Goal: Information Seeking & Learning: Compare options

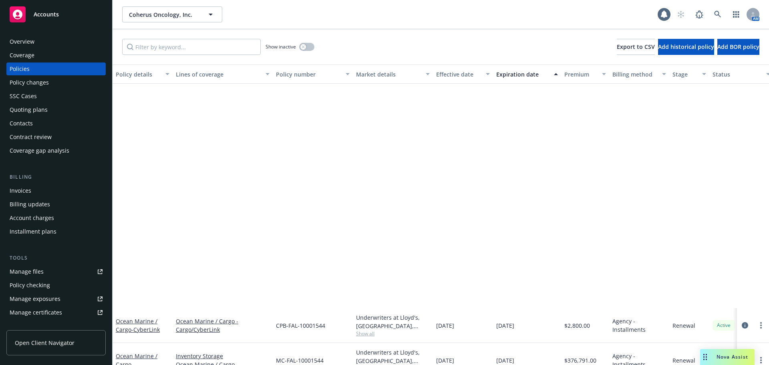
scroll to position [258, 0]
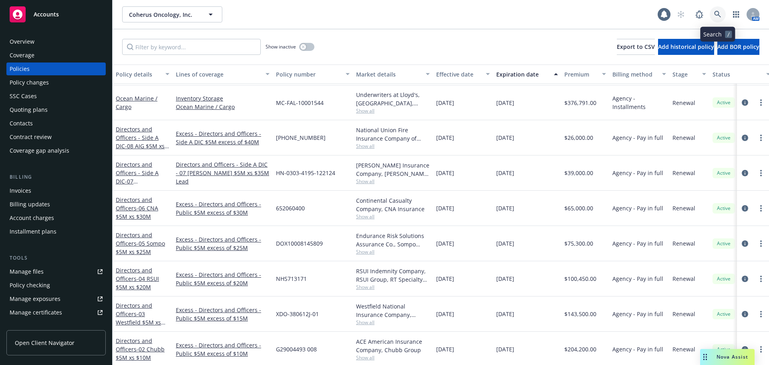
click at [715, 13] on icon at bounding box center [717, 14] width 7 height 7
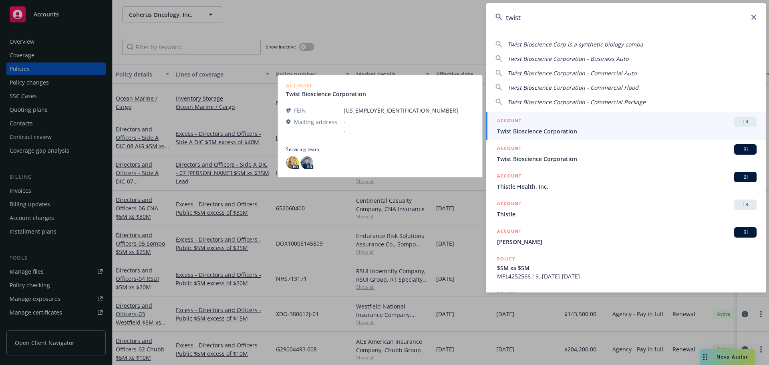
type input "twist"
click at [542, 125] on div "ACCOUNT TR" at bounding box center [627, 122] width 260 height 10
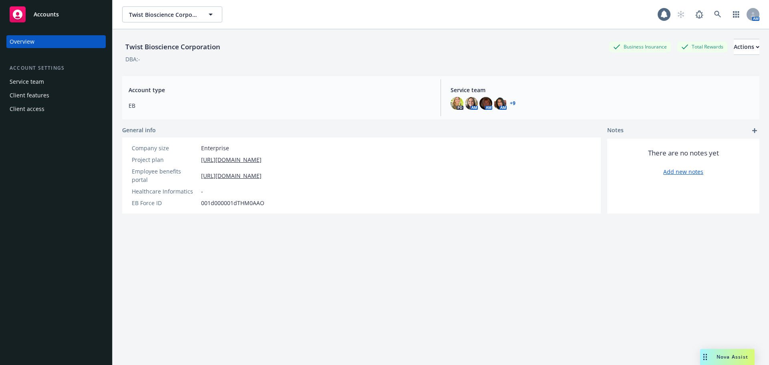
click at [510, 104] on link "+ 9" at bounding box center [513, 103] width 6 height 5
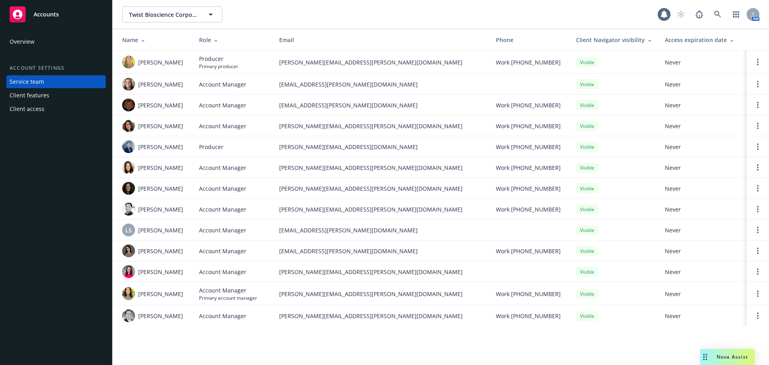
drag, startPoint x: 50, startPoint y: 48, endPoint x: 49, endPoint y: 44, distance: 4.2
click at [50, 48] on div "Overview Account settings Service team Client features Client access" at bounding box center [55, 75] width 99 height 80
click at [49, 43] on div "Overview" at bounding box center [56, 41] width 93 height 13
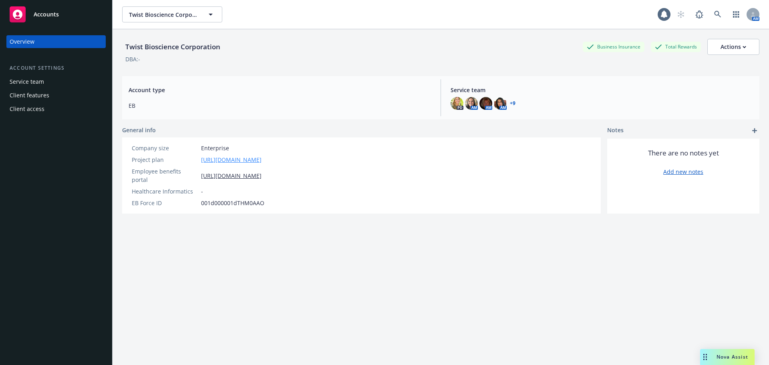
click at [262, 158] on link "https://docs.google.com/spreadsheets/d/1EYc8BDyC34kNpvJw5EGmxC_p8LPGZOcd22S8mAE…" at bounding box center [231, 159] width 60 height 8
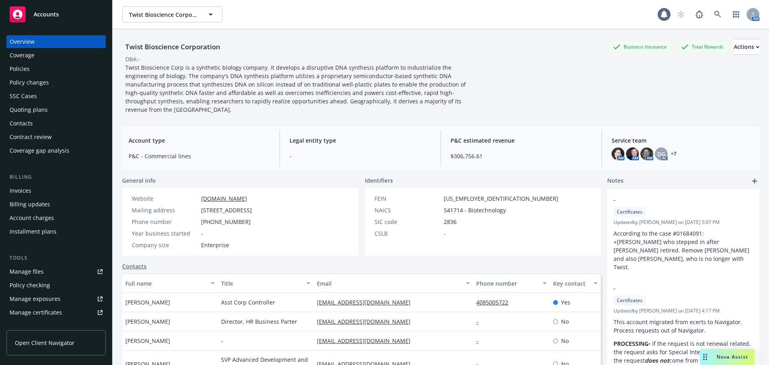
click at [34, 68] on div "Policies" at bounding box center [56, 68] width 93 height 13
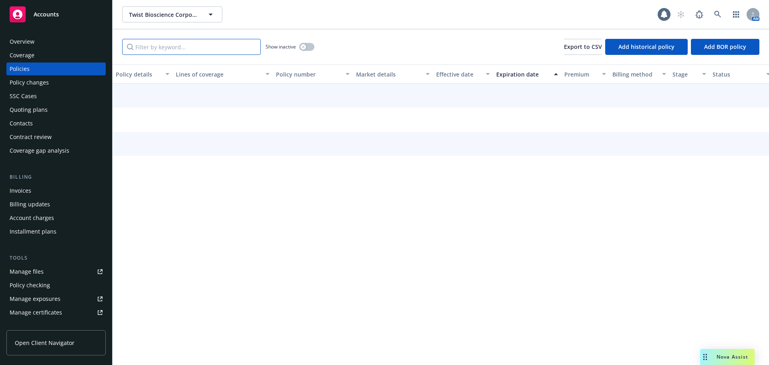
click at [153, 48] on input "Filter by keyword..." at bounding box center [191, 47] width 139 height 16
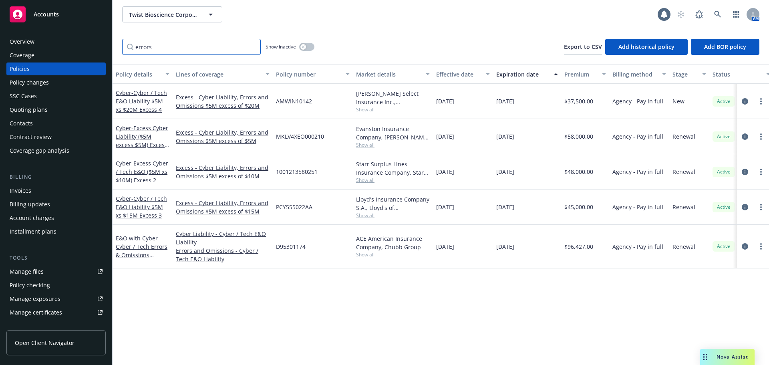
type input "errors"
click at [43, 272] on link "Manage files" at bounding box center [55, 271] width 99 height 13
click at [22, 43] on div "Overview" at bounding box center [22, 41] width 25 height 13
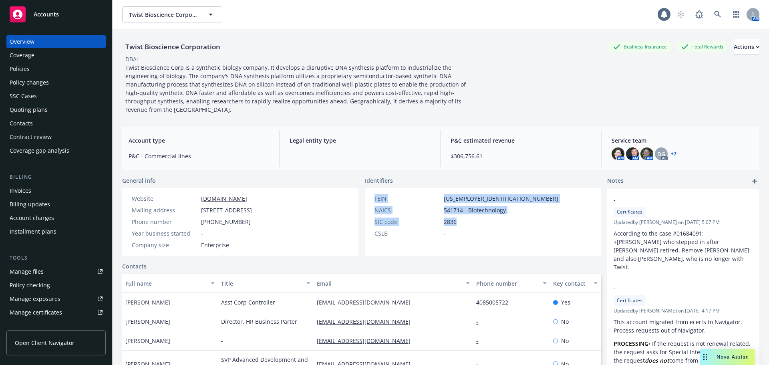
drag, startPoint x: 471, startPoint y: 219, endPoint x: 367, endPoint y: 191, distance: 108.1
click at [367, 191] on div "FEIN 46-2058888 NAICS 541714 - Biotechnology SIC code 2836 CSLB -" at bounding box center [466, 222] width 203 height 68
click at [399, 206] on div "NAICS" at bounding box center [407, 210] width 66 height 8
drag, startPoint x: 448, startPoint y: 227, endPoint x: 370, endPoint y: 189, distance: 87.2
click at [371, 194] on div "FEIN 46-2058888 NAICS 541714 - Biotechnology SIC code 2836 CSLB -" at bounding box center [466, 215] width 190 height 43
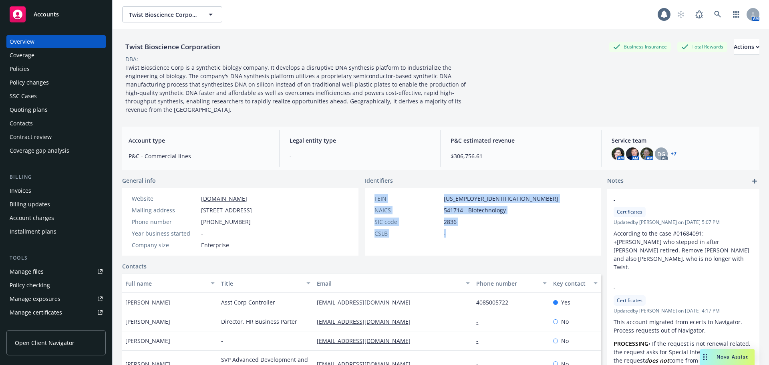
click at [371, 194] on div "FEIN 46-2058888" at bounding box center [466, 198] width 190 height 8
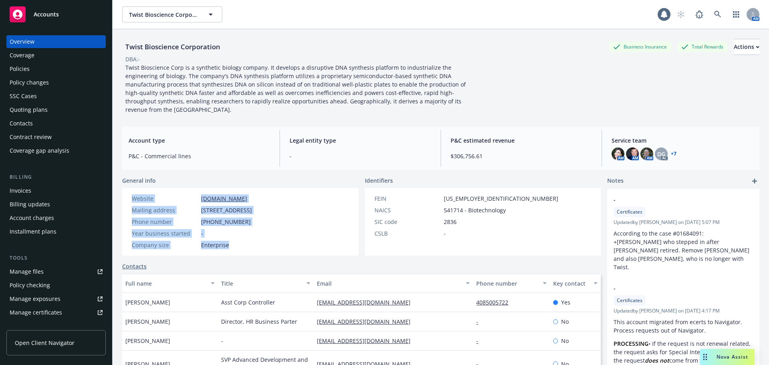
drag, startPoint x: 236, startPoint y: 241, endPoint x: 133, endPoint y: 187, distance: 116.3
click at [133, 194] on div "Website twistbioscience.com Mailing address 681 Gateway Blvd, South San Francis…" at bounding box center [192, 221] width 127 height 55
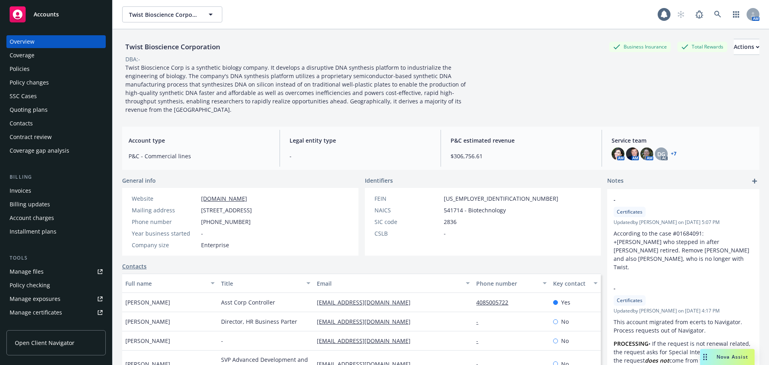
click at [339, 136] on span "Legal entity type" at bounding box center [360, 140] width 141 height 8
drag, startPoint x: 483, startPoint y: 143, endPoint x: 451, endPoint y: 145, distance: 32.1
click at [451, 152] on span "$306,756.61" at bounding box center [521, 156] width 141 height 8
click at [49, 40] on div "Overview" at bounding box center [56, 41] width 93 height 13
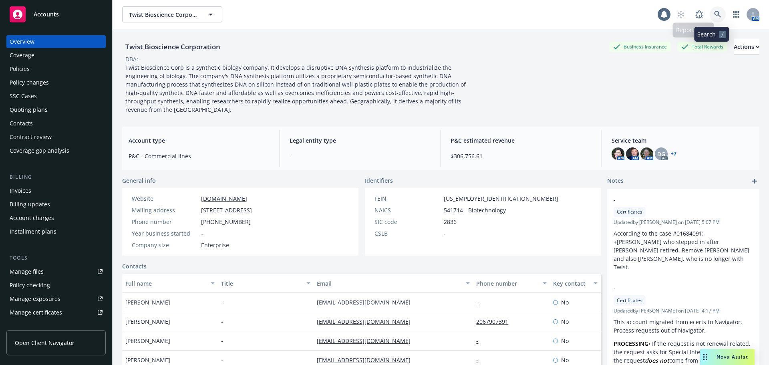
click at [714, 13] on icon at bounding box center [717, 14] width 7 height 7
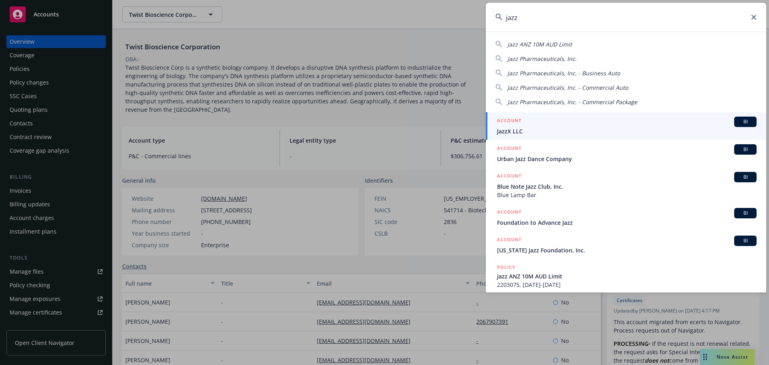
click at [555, 60] on span "Jazz Pharmaceuticals, Inc." at bounding box center [541, 59] width 69 height 8
type input "Jazz Pharmaceuticals, Inc."
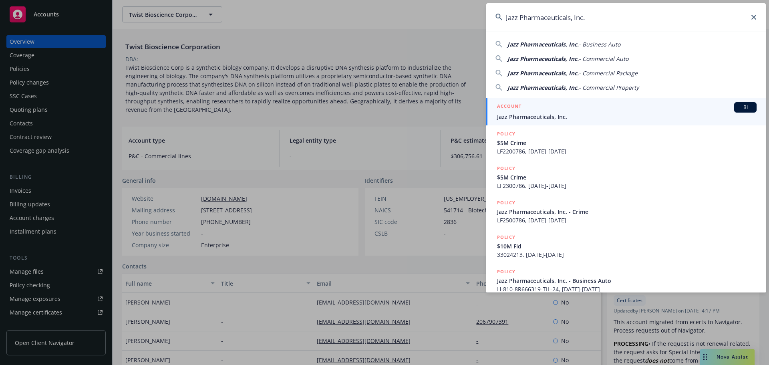
click at [540, 104] on div "ACCOUNT BI" at bounding box center [627, 107] width 260 height 10
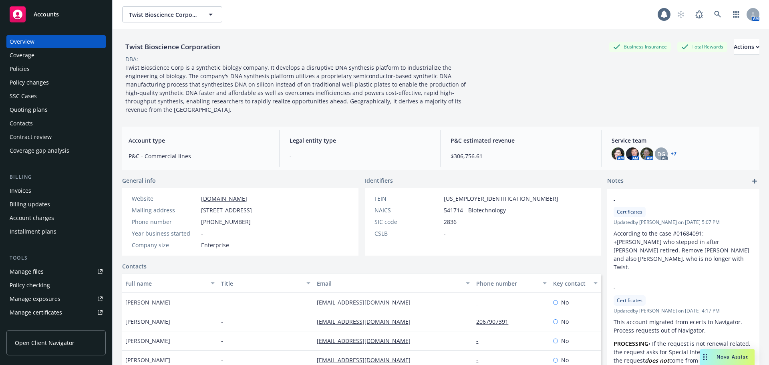
click at [24, 66] on div "Policies" at bounding box center [20, 68] width 20 height 13
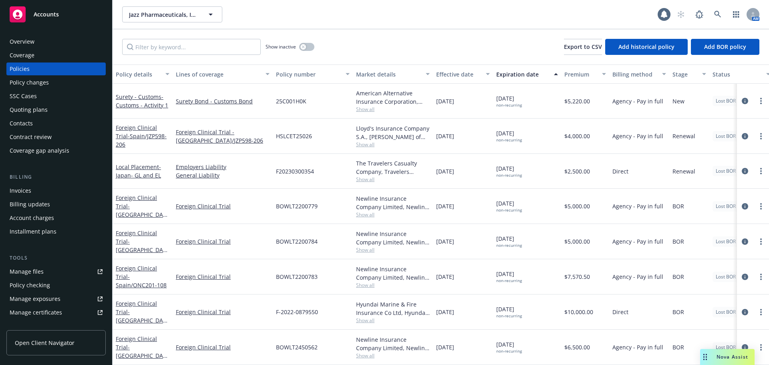
click at [44, 191] on div "Invoices" at bounding box center [56, 190] width 93 height 13
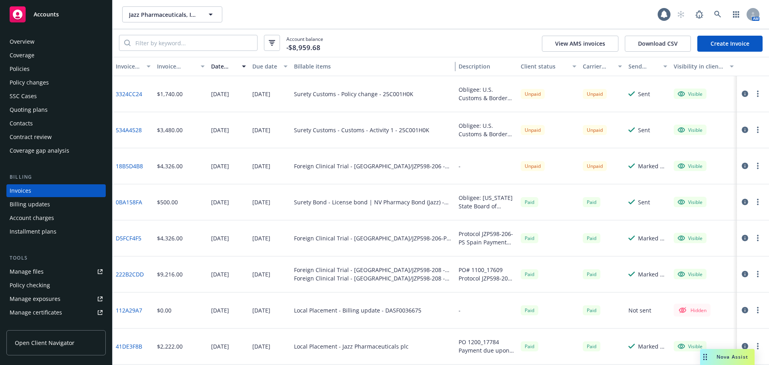
drag, startPoint x: 431, startPoint y: 64, endPoint x: 482, endPoint y: 63, distance: 50.9
click at [482, 63] on div "Invoice ID Invoice amount Date issued Due date Billable items Description Clien…" at bounding box center [441, 66] width 656 height 19
click at [31, 39] on div "Overview" at bounding box center [22, 41] width 25 height 13
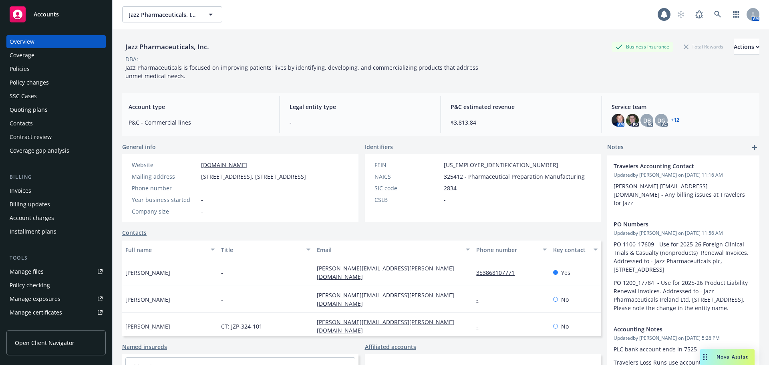
drag, startPoint x: 256, startPoint y: 185, endPoint x: 197, endPoint y: 178, distance: 58.9
click at [197, 178] on div "Mailing address 3000 El Camino Real, 2 Palo Alto Square, Suite 600, Palo Alto, …" at bounding box center [219, 176] width 181 height 8
click at [272, 201] on div "Website www.jazzpharma.com Mailing address 3000 El Camino Real, 2 Palo Alto Squ…" at bounding box center [219, 188] width 181 height 55
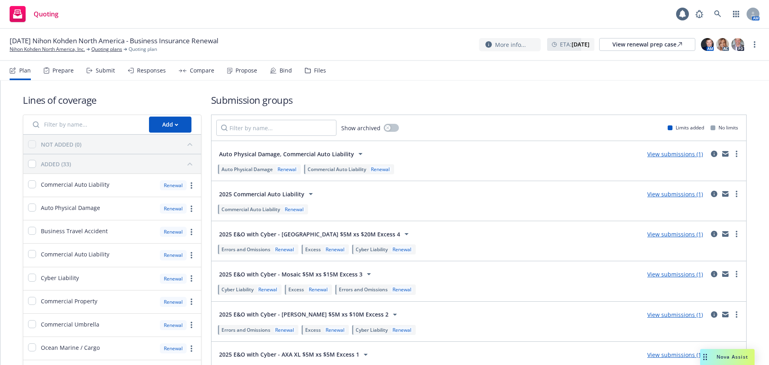
click at [272, 70] on icon at bounding box center [273, 70] width 6 height 6
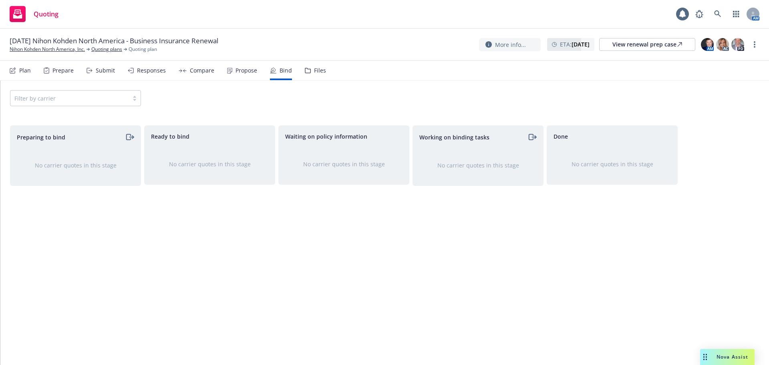
click at [305, 72] on icon at bounding box center [308, 71] width 6 height 6
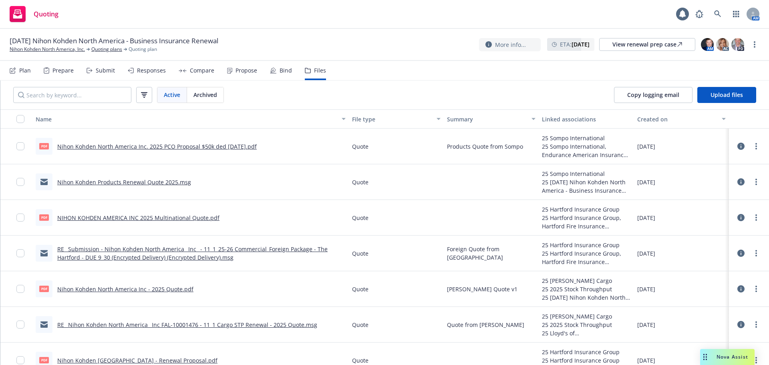
click at [280, 74] on div "Bind" at bounding box center [281, 70] width 22 height 19
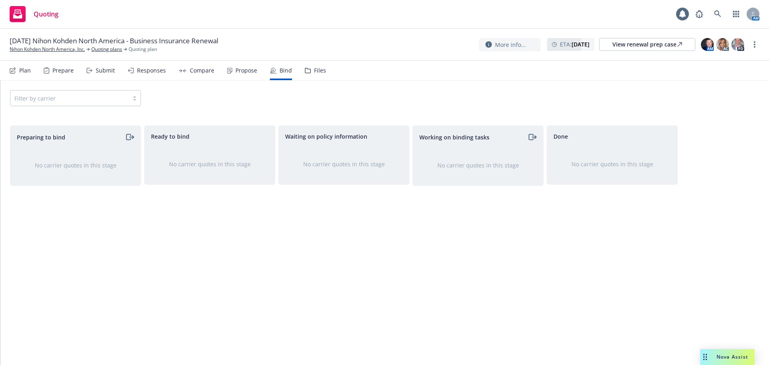
click at [250, 74] on div "Propose" at bounding box center [246, 70] width 22 height 6
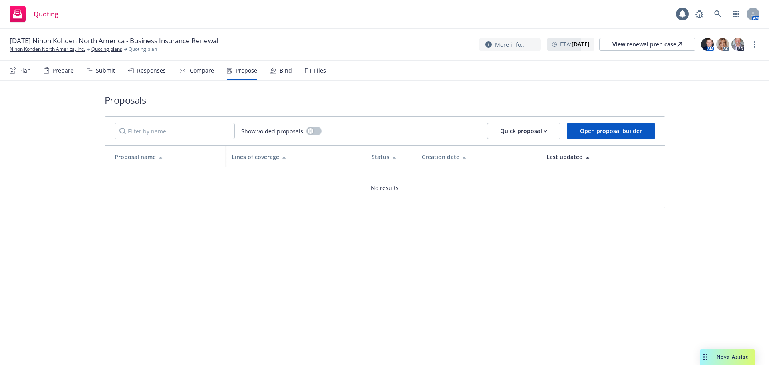
click at [187, 74] on div "Compare" at bounding box center [197, 70] width 36 height 19
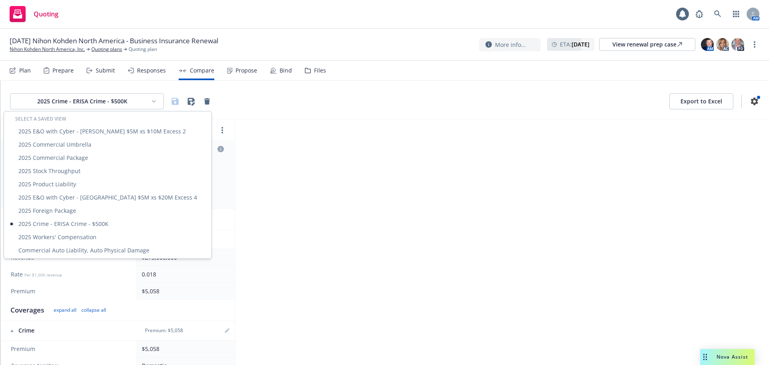
click at [125, 107] on html "Quoting 1 AM 11/01/25 Nihon Kohden North America - Business Insurance Renewal N…" at bounding box center [384, 182] width 769 height 365
click at [92, 182] on div "2025 Product Liability" at bounding box center [108, 183] width 204 height 13
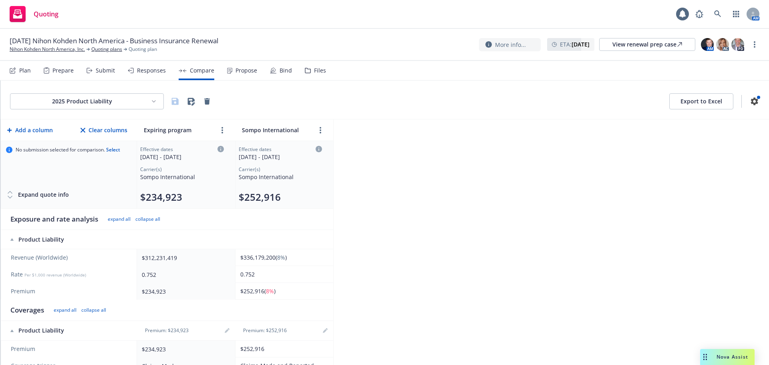
drag, startPoint x: 143, startPoint y: 197, endPoint x: 278, endPoint y: 191, distance: 135.1
click at [277, 190] on tr "No submission selected for comparison. Select Expand quote info Effective dates…" at bounding box center [167, 175] width 332 height 68
click at [435, 179] on div "2025 Product Liability Export to Excel Add a column Clear columns Expiring prog…" at bounding box center [384, 222] width 769 height 284
click at [248, 65] on div "Propose" at bounding box center [242, 70] width 30 height 19
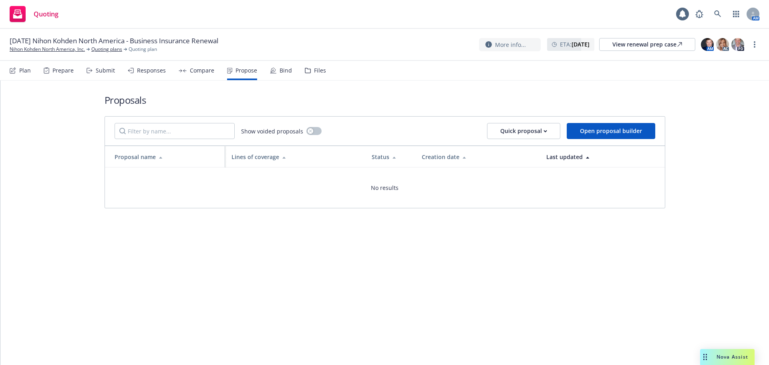
click at [192, 67] on div "Compare" at bounding box center [202, 70] width 24 height 6
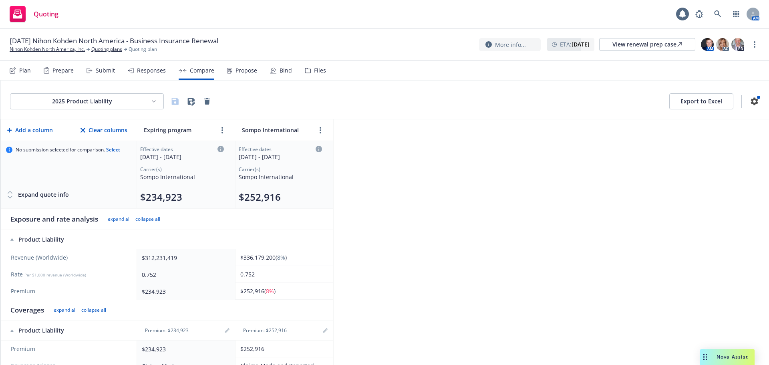
click at [417, 158] on div "2025 Product Liability Export to Excel Add a column Clear columns Expiring prog…" at bounding box center [384, 222] width 769 height 284
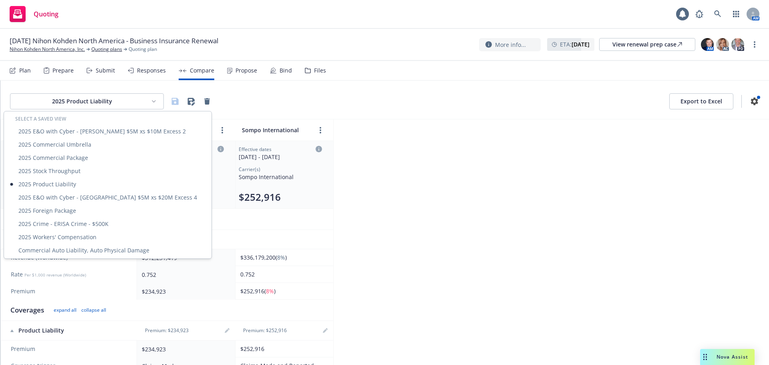
click at [111, 100] on html "Quoting 1 AM 11/01/25 Nihon Kohden North America - Business Insurance Renewal N…" at bounding box center [384, 182] width 769 height 365
click at [88, 156] on div "2025 Commercial Package" at bounding box center [108, 157] width 204 height 13
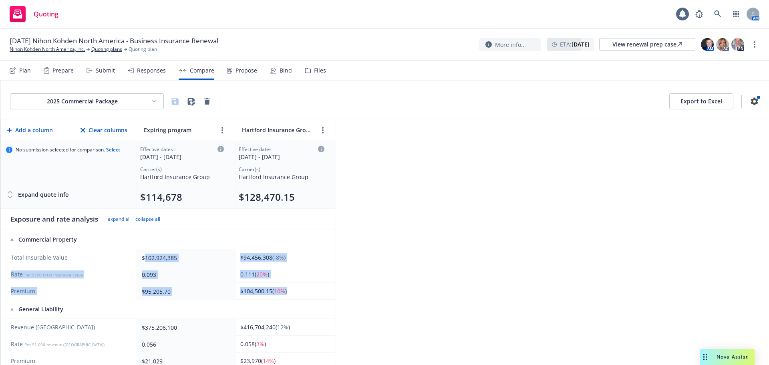
drag, startPoint x: 311, startPoint y: 295, endPoint x: 145, endPoint y: 262, distance: 169.2
click at [145, 262] on tbody "Total Insurable Value $102,924,385 $94,456,308 ( -8% ) Rate Per $100 total insu…" at bounding box center [168, 274] width 335 height 50
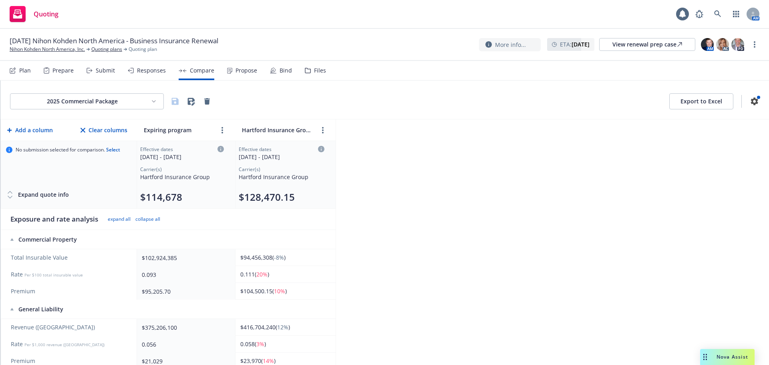
click at [438, 241] on div "2025 Commercial Package Export to Excel Add a column Clear columns Expiring pro…" at bounding box center [384, 222] width 769 height 284
click at [129, 104] on html "Quoting 1 AM 11/01/25 Nihon Kohden North America - Business Insurance Renewal N…" at bounding box center [384, 182] width 769 height 365
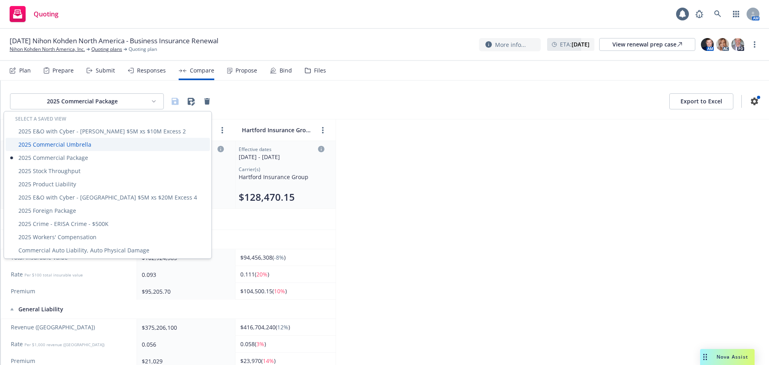
click at [93, 146] on div "2025 Commercial Umbrella" at bounding box center [108, 144] width 204 height 13
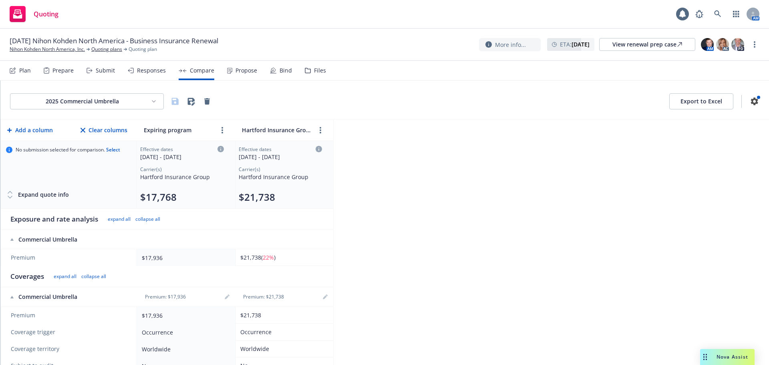
click at [98, 109] on html "Quoting 1 AM 11/01/25 Nihon Kohden North America - Business Insurance Renewal N…" at bounding box center [384, 182] width 769 height 365
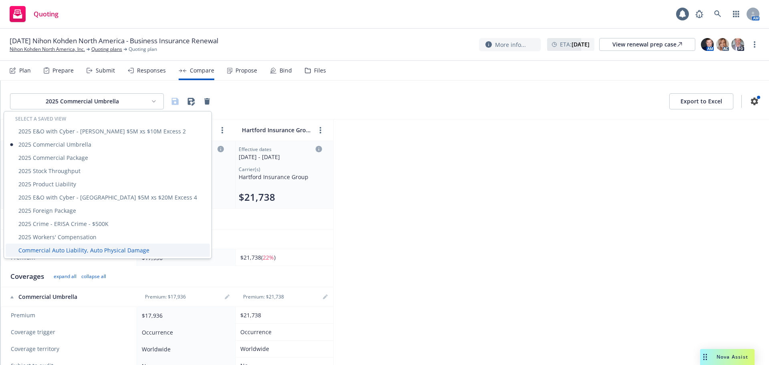
click at [81, 248] on div "Commercial Auto Liability, Auto Physical Damage" at bounding box center [108, 249] width 204 height 13
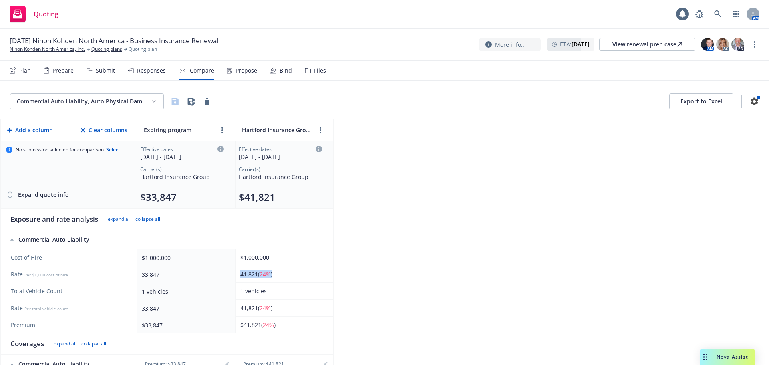
drag, startPoint x: 286, startPoint y: 274, endPoint x: 229, endPoint y: 278, distance: 57.8
click at [229, 278] on tr "Rate Per $1,000 cost of hire 33.847 41.821 ( 24% )" at bounding box center [167, 274] width 332 height 17
click at [409, 268] on div "Commercial Auto Liability, Auto Physical Damage Export to Excel Add a column Cl…" at bounding box center [384, 222] width 769 height 284
click at [230, 71] on div "Propose" at bounding box center [242, 70] width 30 height 19
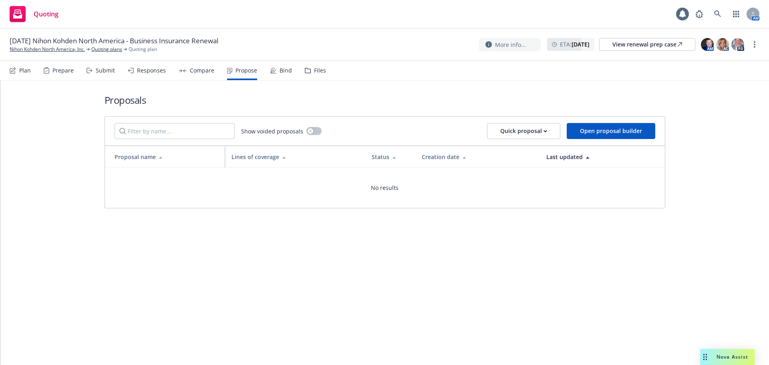
click at [185, 74] on div "Compare" at bounding box center [197, 70] width 36 height 19
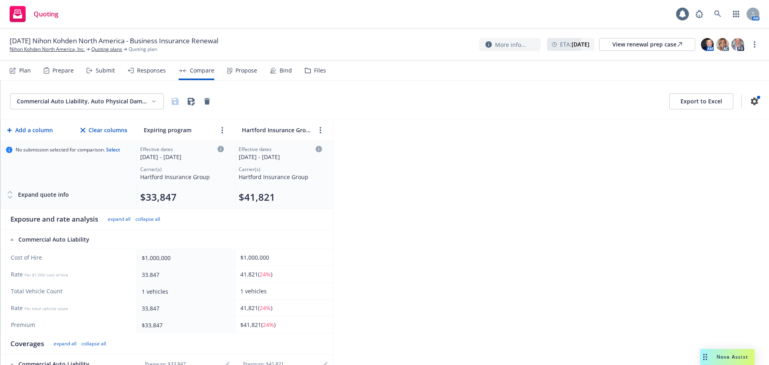
click at [143, 75] on div "Responses" at bounding box center [147, 70] width 38 height 19
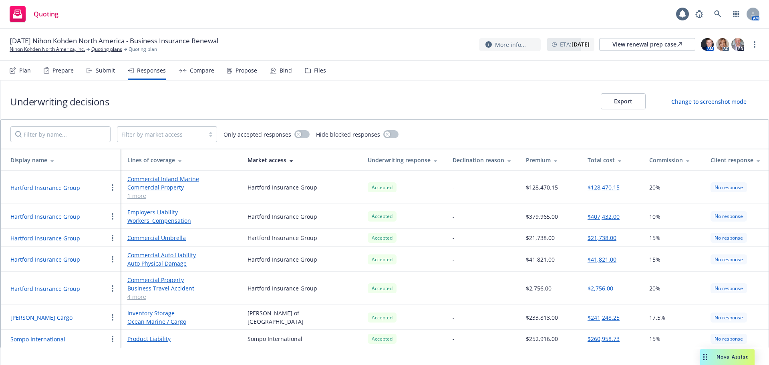
click at [105, 70] on div "Submit" at bounding box center [105, 70] width 19 height 6
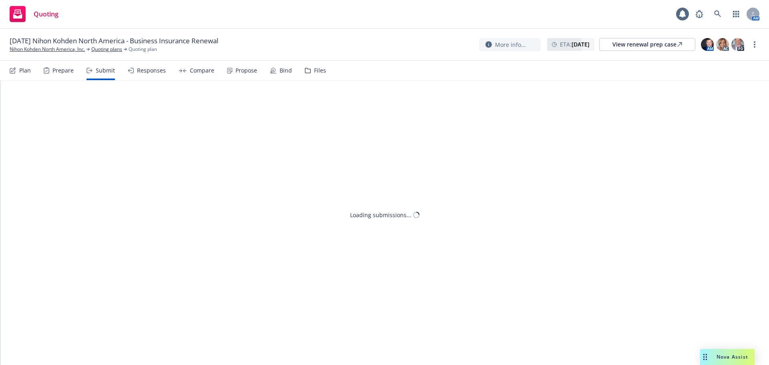
click at [49, 69] on icon at bounding box center [47, 70] width 6 height 6
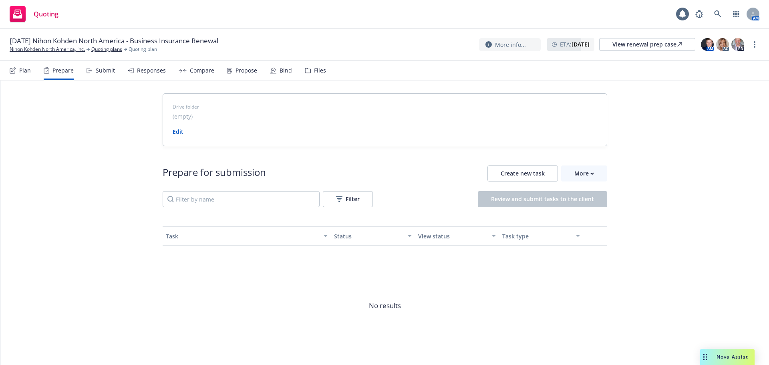
click at [64, 73] on div "Prepare" at bounding box center [62, 70] width 21 height 6
click at [114, 72] on div "Plan Prepare Submit Responses Compare Propose Bind Files" at bounding box center [168, 70] width 316 height 19
click at [152, 70] on div "Responses" at bounding box center [151, 70] width 29 height 6
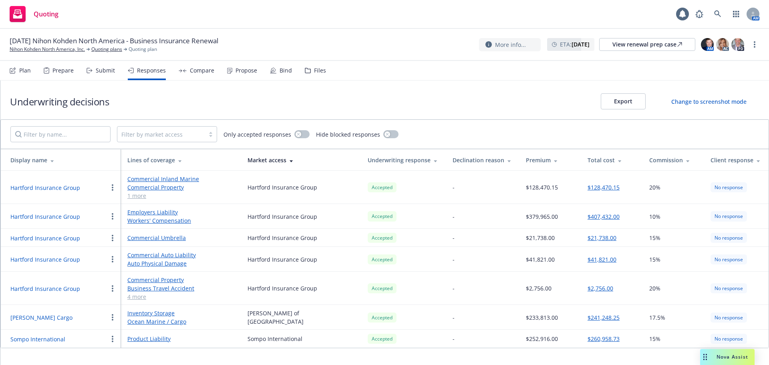
click at [207, 70] on div "Compare" at bounding box center [202, 70] width 24 height 6
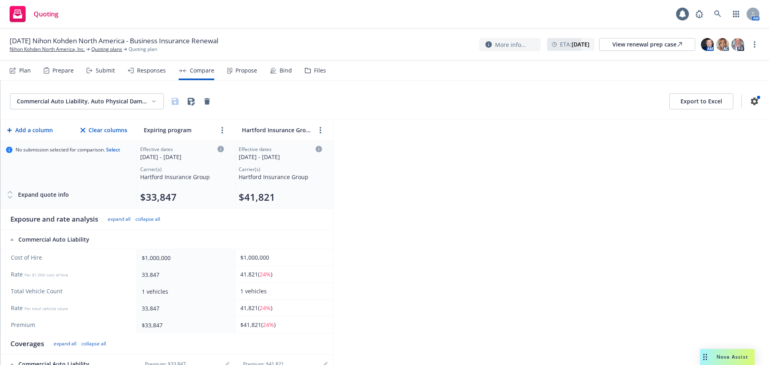
click at [281, 67] on div "Bind" at bounding box center [286, 70] width 12 height 6
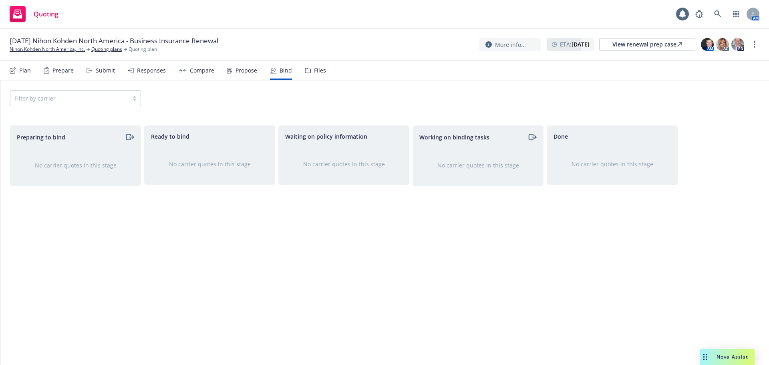
click at [96, 105] on div "Filter by carrier" at bounding box center [75, 98] width 131 height 16
click at [95, 99] on div "Filter by carrier" at bounding box center [75, 98] width 131 height 16
click at [95, 98] on div "Filter by carrier" at bounding box center [75, 98] width 131 height 16
click at [216, 96] on div "Filter by carrier" at bounding box center [384, 98] width 749 height 16
click at [239, 76] on div "Propose" at bounding box center [242, 70] width 30 height 19
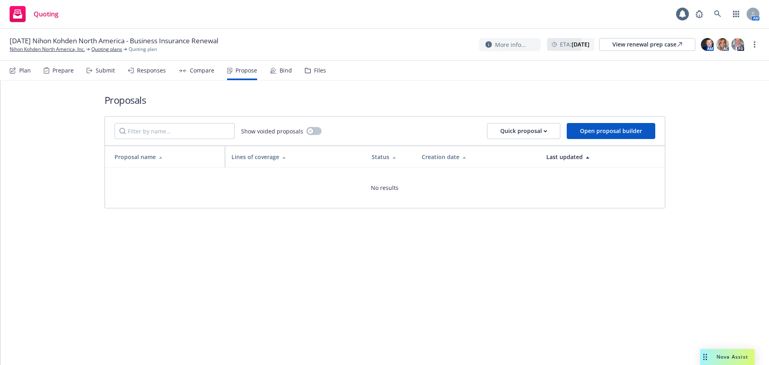
click at [200, 72] on div "Compare" at bounding box center [202, 70] width 24 height 6
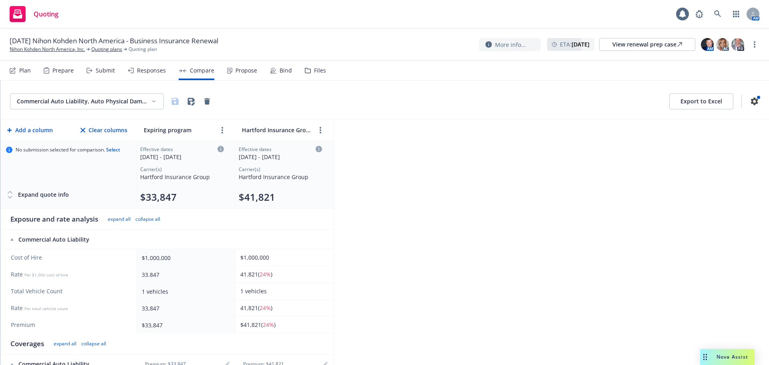
click at [158, 73] on div "Responses" at bounding box center [151, 70] width 29 height 6
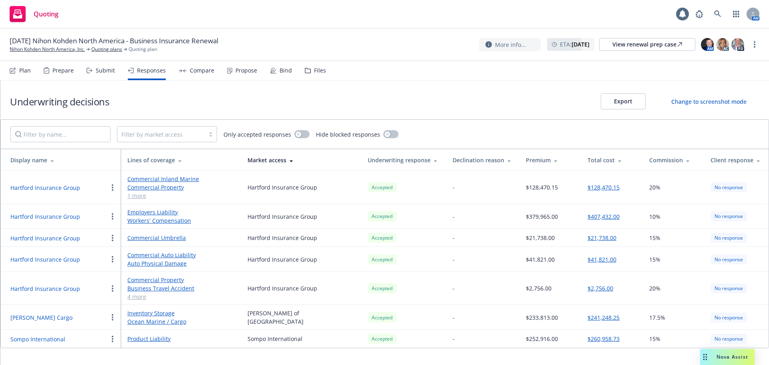
click at [196, 73] on div "Compare" at bounding box center [202, 70] width 24 height 6
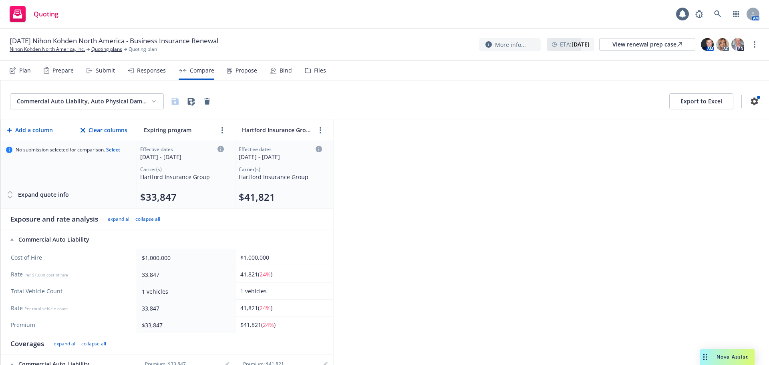
click at [151, 73] on div "Responses" at bounding box center [151, 70] width 29 height 6
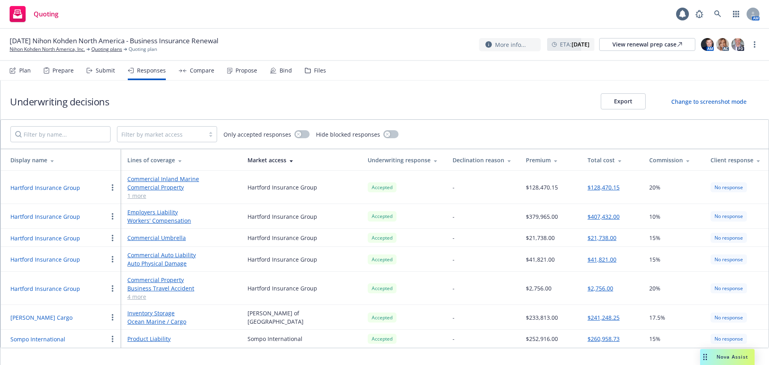
click at [105, 73] on div "Submit" at bounding box center [105, 70] width 19 height 6
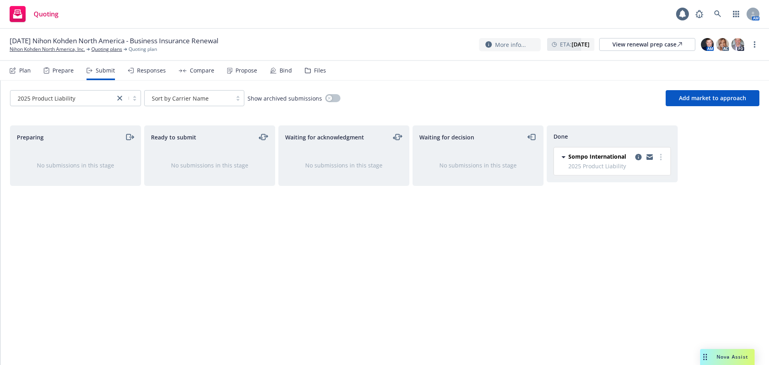
click at [72, 74] on div "Prepare" at bounding box center [59, 70] width 30 height 19
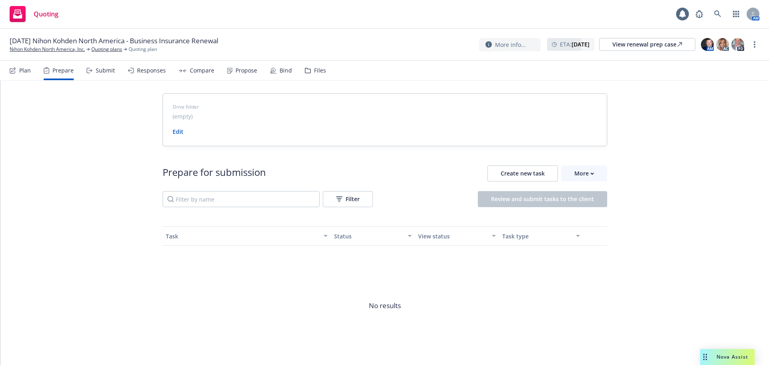
click at [114, 74] on div "Plan Prepare Submit Responses Compare Propose Bind Files" at bounding box center [168, 70] width 316 height 19
click at [92, 71] on div "Submit" at bounding box center [101, 70] width 28 height 19
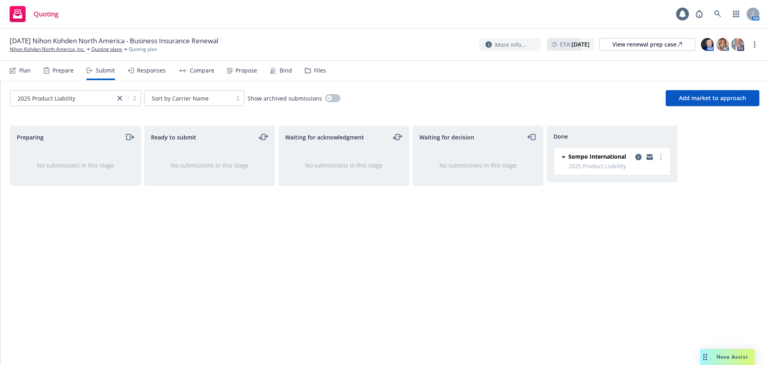
click at [155, 76] on div "Responses" at bounding box center [147, 70] width 38 height 19
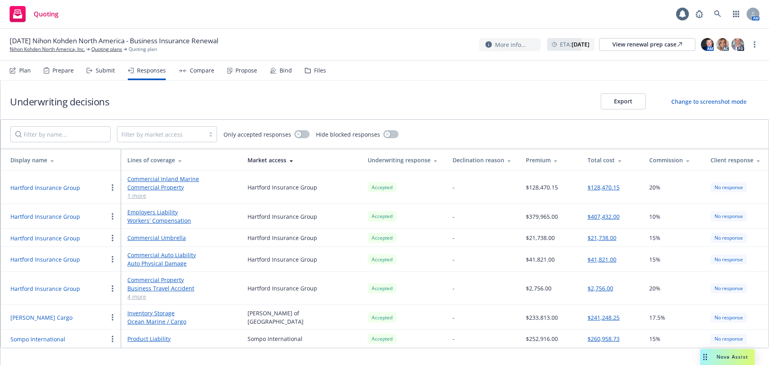
click at [205, 76] on div "Compare" at bounding box center [197, 70] width 36 height 19
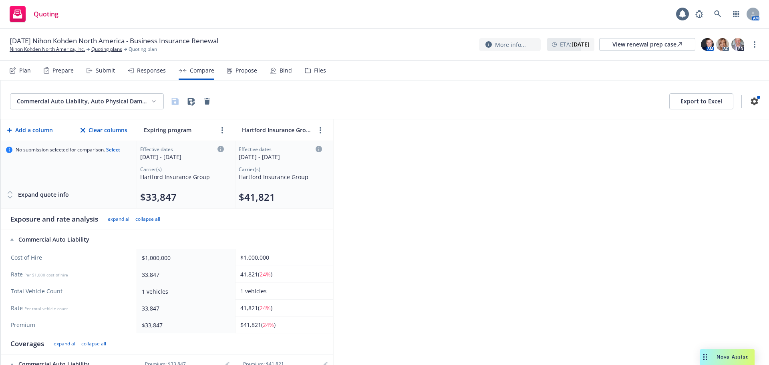
click at [245, 75] on div "Propose" at bounding box center [242, 70] width 30 height 19
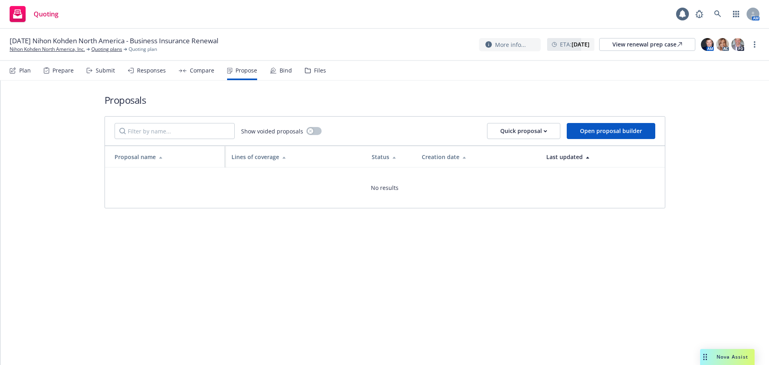
click at [280, 73] on div "Bind" at bounding box center [286, 70] width 12 height 6
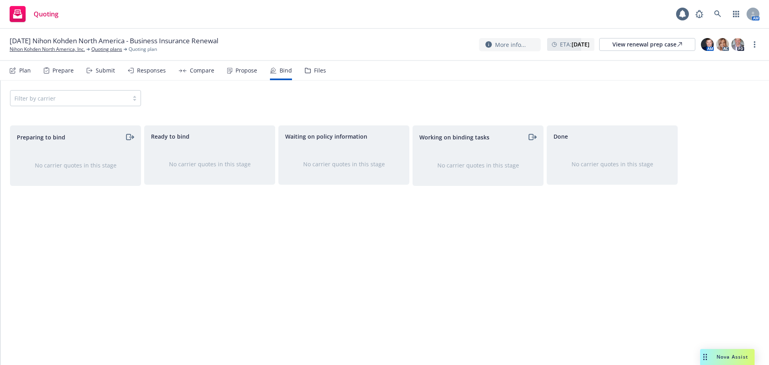
click at [314, 72] on div "Files" at bounding box center [320, 70] width 12 height 6
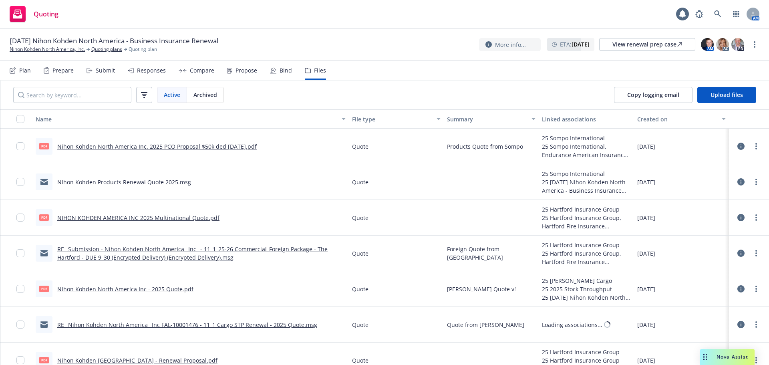
click at [143, 74] on div "Responses" at bounding box center [147, 70] width 38 height 19
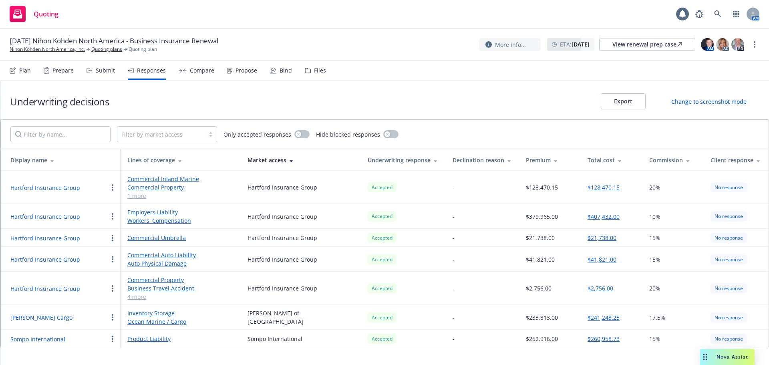
drag, startPoint x: 115, startPoint y: 75, endPoint x: 108, endPoint y: 75, distance: 6.8
click at [114, 75] on div "Plan Prepare Submit Responses Compare Propose Bind Files" at bounding box center [168, 70] width 316 height 19
click at [106, 75] on div "Submit" at bounding box center [101, 70] width 28 height 19
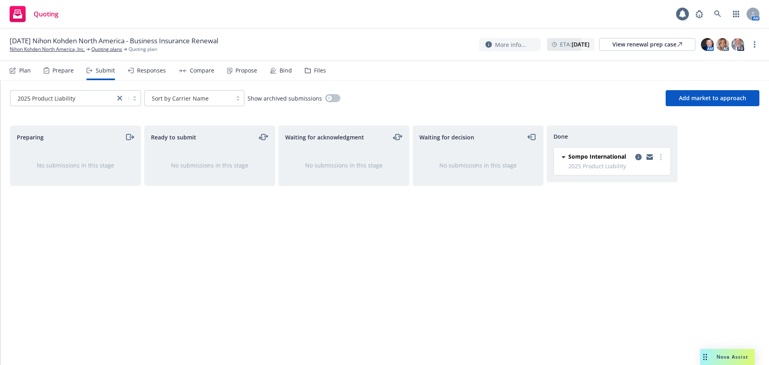
click at [145, 72] on div "Responses" at bounding box center [151, 70] width 29 height 6
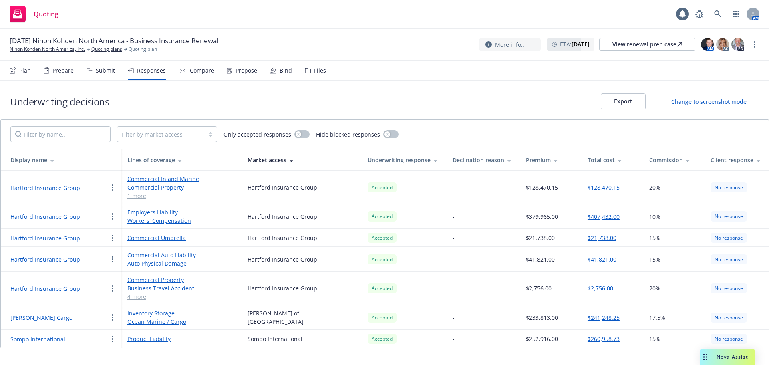
click at [200, 72] on div "Compare" at bounding box center [202, 70] width 24 height 6
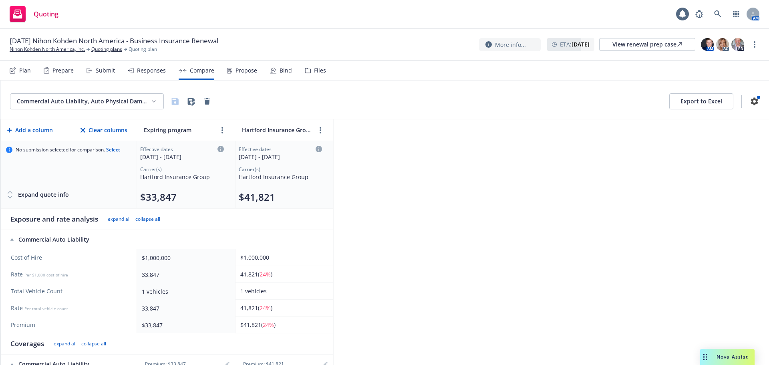
click at [509, 160] on div "Commercial Auto Liability, Auto Physical Damage Export to Excel Add a column Cl…" at bounding box center [384, 222] width 769 height 284
click at [155, 71] on div "Responses" at bounding box center [151, 70] width 29 height 6
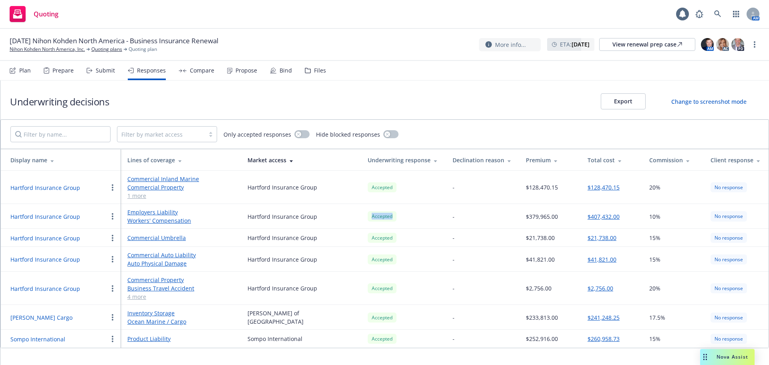
drag, startPoint x: 398, startPoint y: 218, endPoint x: 338, endPoint y: 217, distance: 60.5
click at [338, 217] on tr "Hartford Insurance Group Employers Liability Workers' Compensation Hartford Ins…" at bounding box center [385, 216] width 768 height 25
drag, startPoint x: 337, startPoint y: 217, endPoint x: 383, endPoint y: 218, distance: 45.7
click at [337, 217] on div "Hartford Insurance Group" at bounding box center [301, 216] width 107 height 8
click at [407, 218] on div "Accepted" at bounding box center [404, 216] width 72 height 10
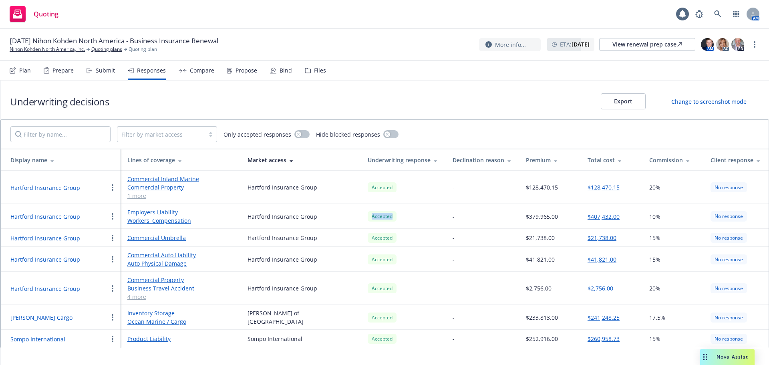
drag, startPoint x: 416, startPoint y: 215, endPoint x: 314, endPoint y: 217, distance: 101.3
click at [314, 217] on tr "Hartford Insurance Group Employers Liability Workers' Compensation Hartford Ins…" at bounding box center [385, 216] width 768 height 25
click at [320, 217] on div "Hartford Insurance Group" at bounding box center [301, 216] width 107 height 8
drag, startPoint x: 322, startPoint y: 213, endPoint x: 233, endPoint y: 213, distance: 88.5
click at [233, 213] on tr "Hartford Insurance Group Employers Liability Workers' Compensation Hartford Ins…" at bounding box center [385, 216] width 768 height 25
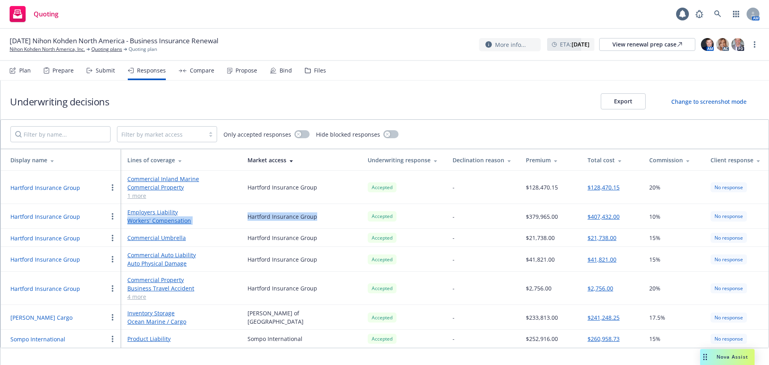
click at [233, 213] on link "Employers Liability" at bounding box center [180, 212] width 107 height 8
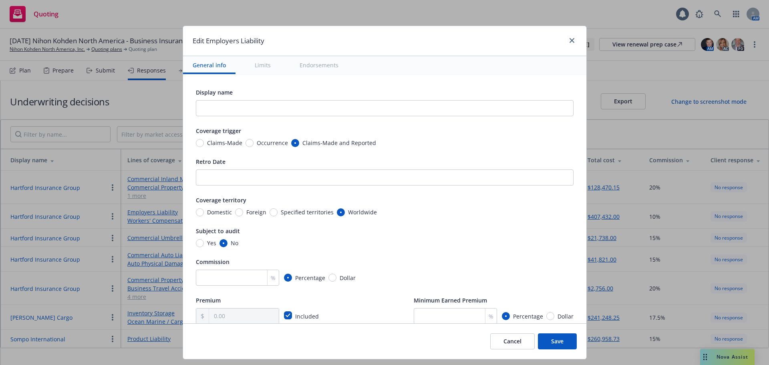
click at [436, 40] on div "Edit Employers Liability" at bounding box center [384, 41] width 403 height 30
click at [571, 41] on icon "close" at bounding box center [571, 40] width 5 height 5
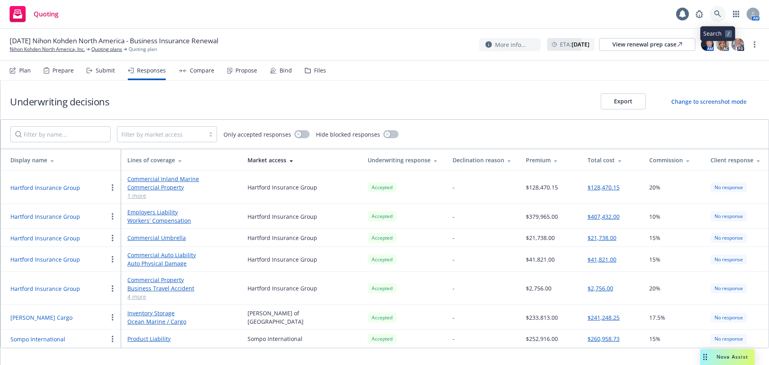
click at [717, 13] on icon at bounding box center [717, 13] width 7 height 7
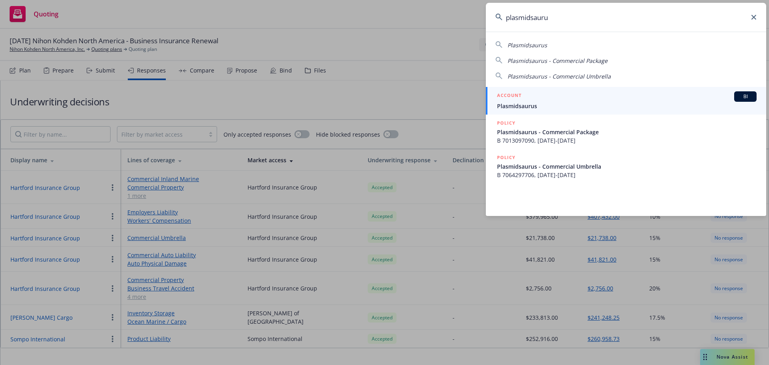
type input "plasmidsauru"
click at [630, 100] on div "ACCOUNT BI" at bounding box center [627, 96] width 260 height 10
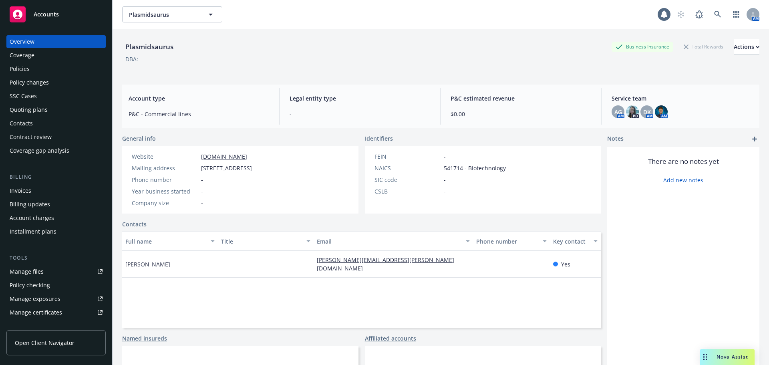
click at [21, 71] on div "Policies" at bounding box center [20, 68] width 20 height 13
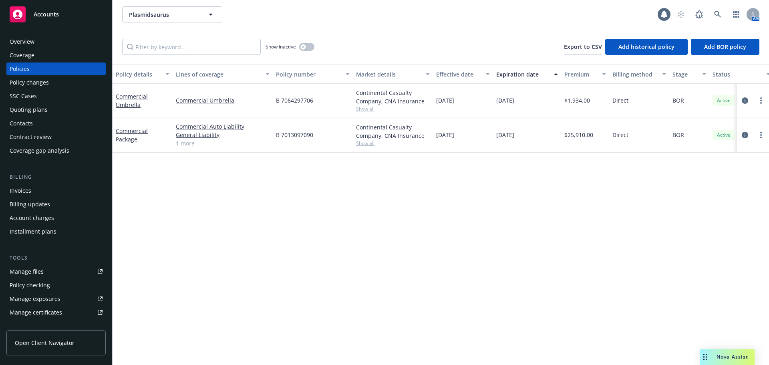
click at [58, 40] on div "Overview" at bounding box center [56, 41] width 93 height 13
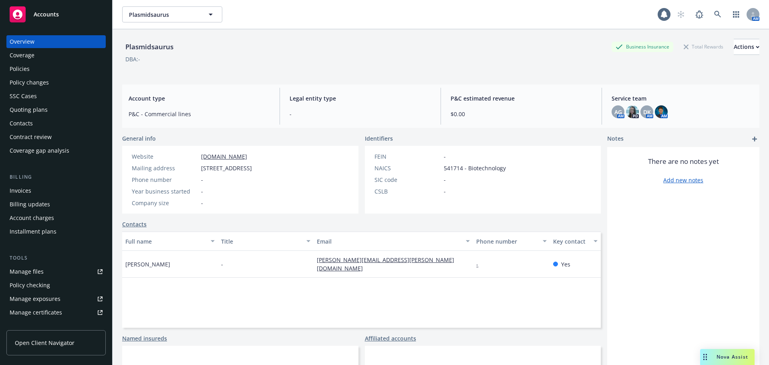
click at [247, 157] on link "[DOMAIN_NAME]" at bounding box center [224, 157] width 46 height 8
click at [710, 17] on link at bounding box center [718, 14] width 16 height 16
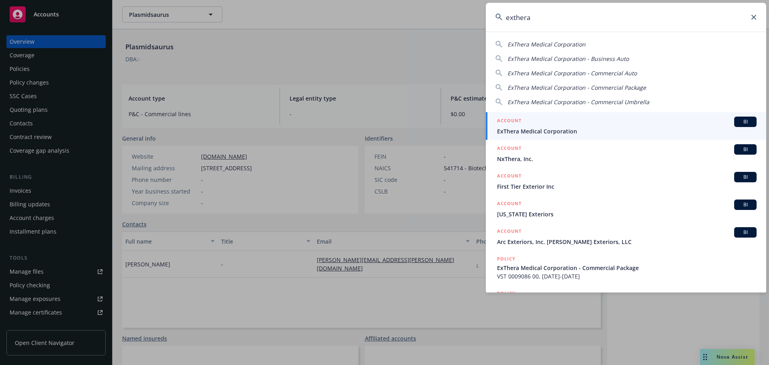
type input "exthera"
click at [563, 126] on div "ACCOUNT BI" at bounding box center [627, 122] width 260 height 10
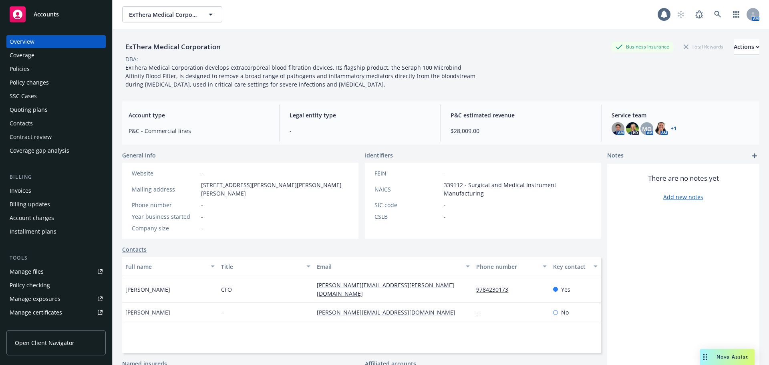
click at [25, 69] on div "Policies" at bounding box center [20, 68] width 20 height 13
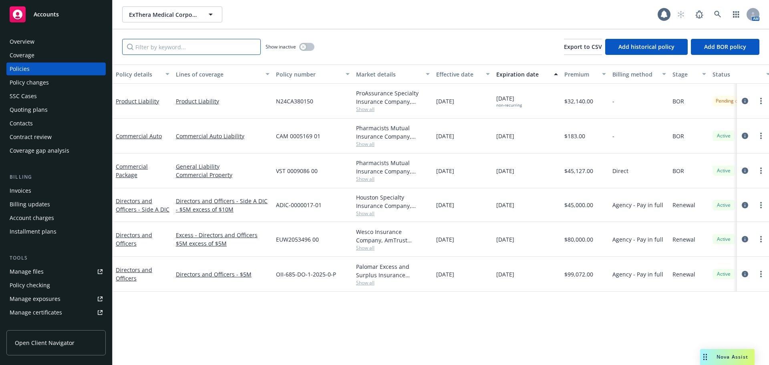
click at [168, 49] on input "Filter by keyword..." at bounding box center [191, 47] width 139 height 16
click at [155, 100] on link "Product Liability" at bounding box center [137, 101] width 43 height 8
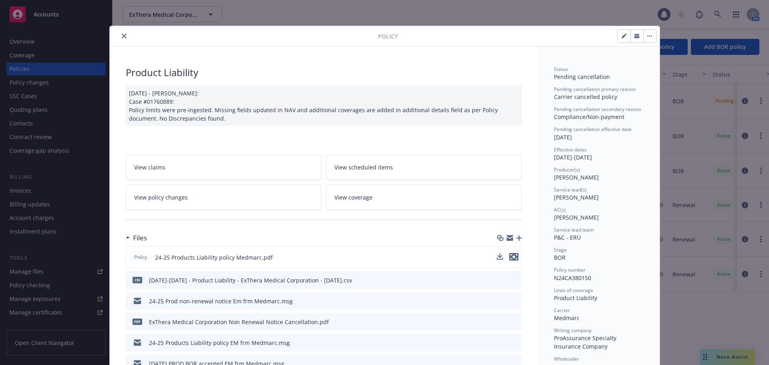
click at [510, 258] on icon "preview file" at bounding box center [513, 257] width 7 height 6
click at [119, 33] on button "close" at bounding box center [124, 36] width 10 height 10
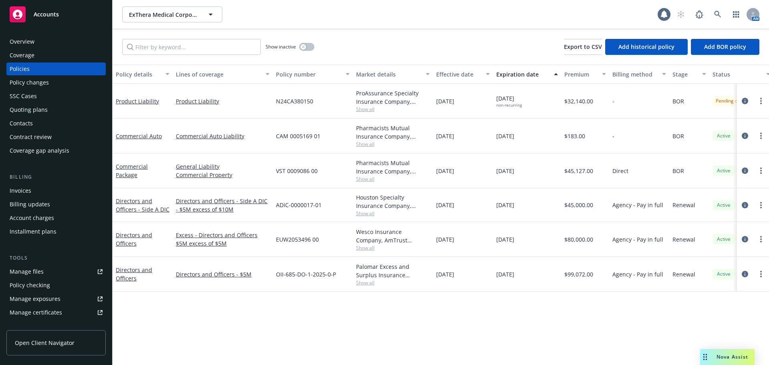
click at [720, 354] on span "Nova Assist" at bounding box center [732, 356] width 32 height 7
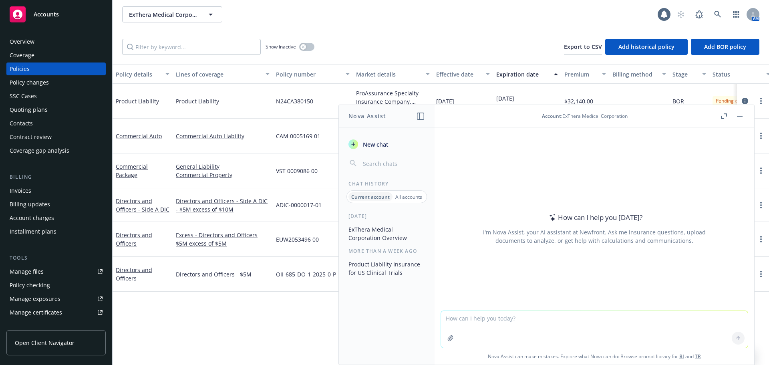
click at [622, 328] on textarea at bounding box center [594, 329] width 307 height 37
click at [443, 318] on textarea "plasmidsaurus" at bounding box center [594, 329] width 307 height 38
click at [523, 325] on textarea "what does plasmidsaurus" at bounding box center [594, 329] width 307 height 38
type textarea "what does plasmidsaurus do?"
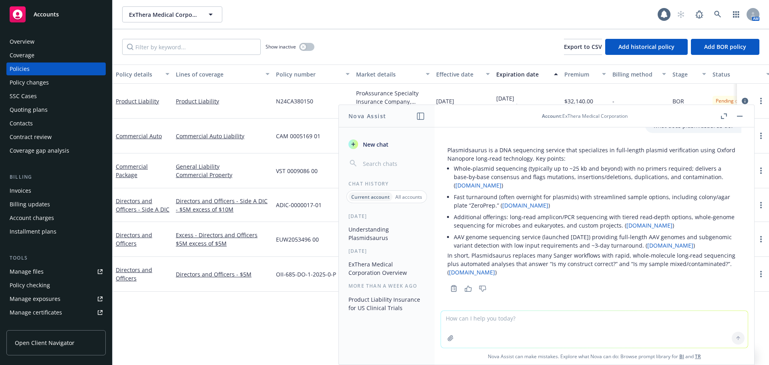
scroll to position [18, 0]
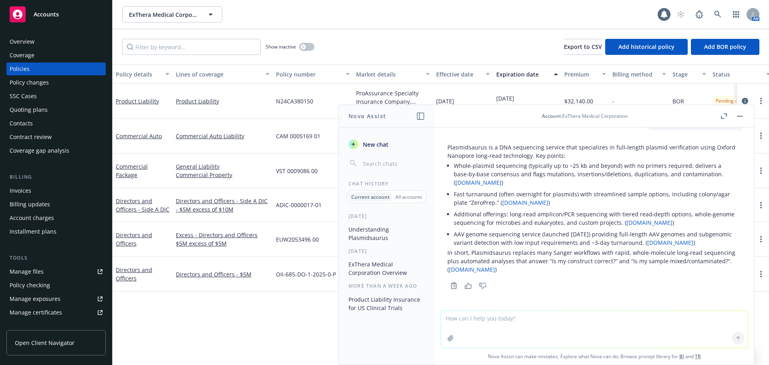
click at [742, 116] on icon "button" at bounding box center [740, 116] width 6 height 1
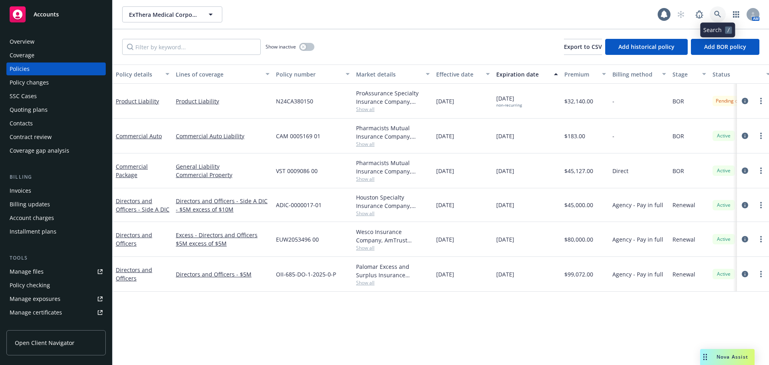
click at [722, 14] on link at bounding box center [718, 14] width 16 height 16
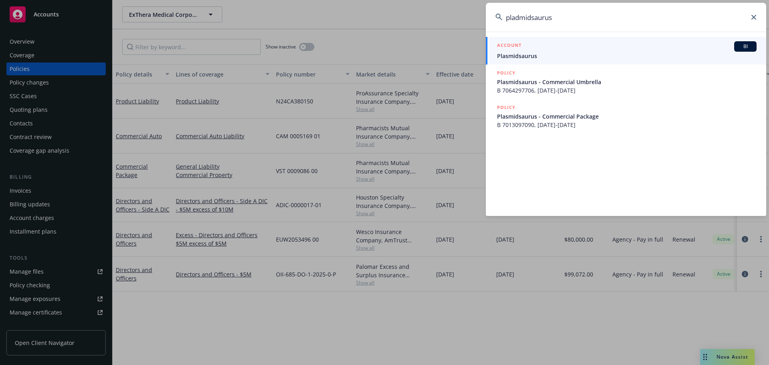
click at [517, 16] on input "pladmidsaurus" at bounding box center [626, 17] width 280 height 29
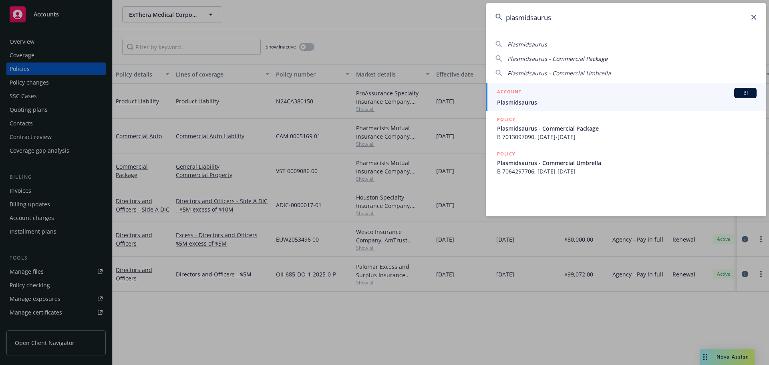
type input "plasmidsaurus"
click at [546, 101] on span "Plasmidsaurus" at bounding box center [627, 102] width 260 height 8
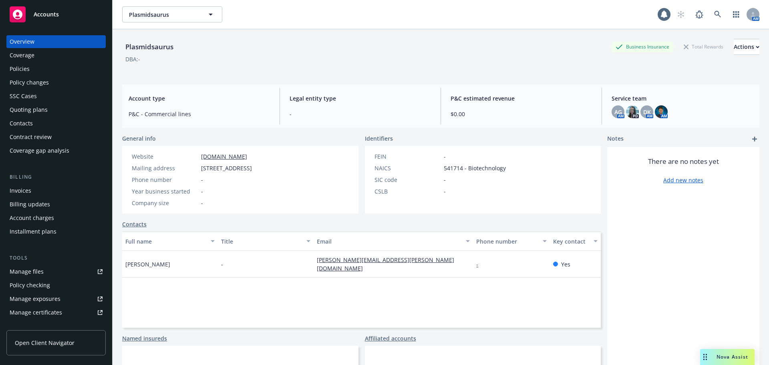
click at [23, 71] on div "Policies" at bounding box center [20, 68] width 20 height 13
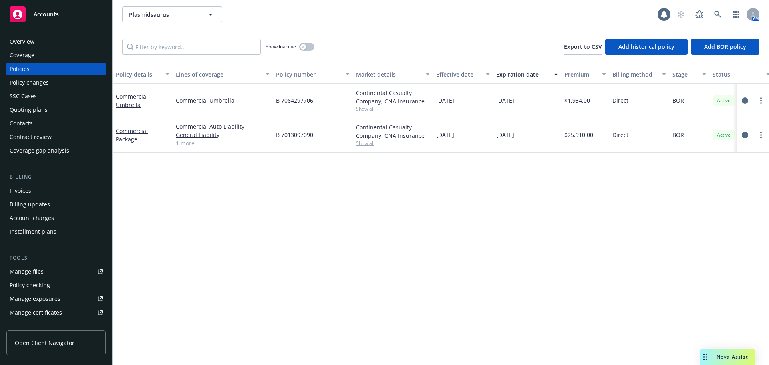
click at [366, 108] on span "Show all" at bounding box center [393, 108] width 74 height 7
click at [227, 195] on div "Policy details Lines of coverage Policy number Market details Effective date Ex…" at bounding box center [441, 214] width 656 height 300
click at [31, 38] on div "Overview" at bounding box center [22, 41] width 25 height 13
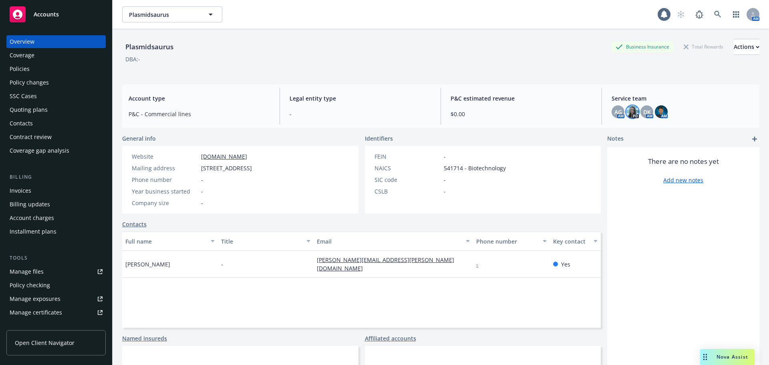
click at [630, 113] on img at bounding box center [632, 111] width 13 height 13
click at [643, 110] on span "DK" at bounding box center [647, 112] width 8 height 8
click at [655, 109] on img at bounding box center [661, 111] width 13 height 13
click at [606, 110] on div "Service team AG AM PD DK AM AM" at bounding box center [682, 106] width 154 height 37
click at [614, 110] on span "AG" at bounding box center [618, 112] width 8 height 8
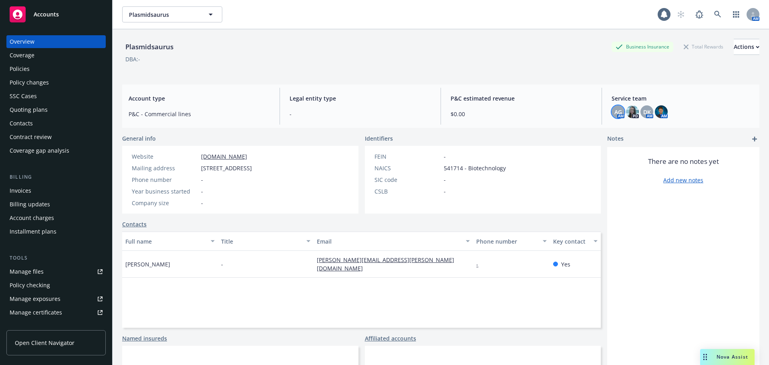
click at [30, 39] on div "Overview" at bounding box center [22, 41] width 25 height 13
click at [724, 353] on div "Nova Assist" at bounding box center [727, 357] width 54 height 16
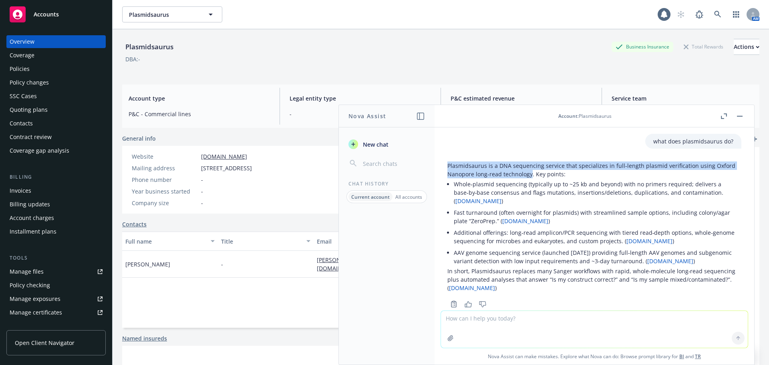
drag, startPoint x: 530, startPoint y: 174, endPoint x: 446, endPoint y: 164, distance: 84.3
click at [446, 164] on div "Plasmidsaurus is a DNA sequencing service that specializes in full‑length plasm…" at bounding box center [594, 233] width 307 height 151
copy p "Plasmidsaurus is a DNA sequencing service that specializes in full‑length plasm…"
click at [710, 16] on link at bounding box center [718, 14] width 16 height 16
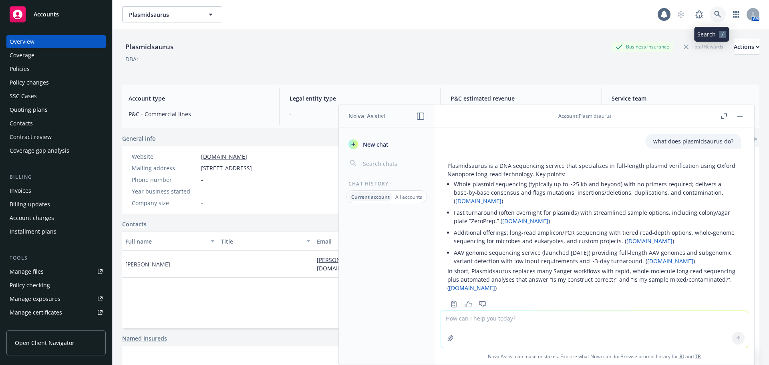
click at [714, 12] on icon at bounding box center [717, 14] width 7 height 7
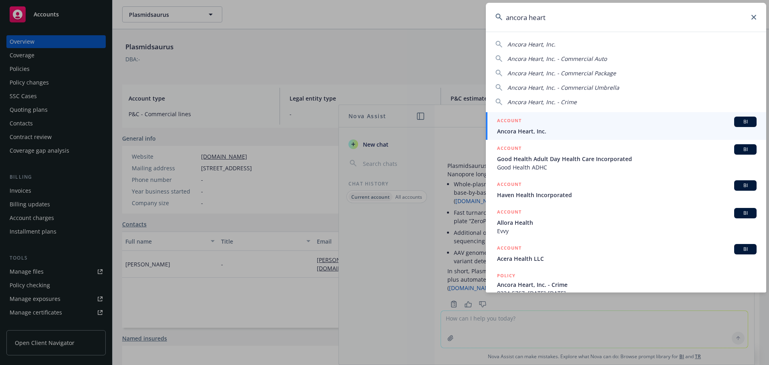
type input "ancora heart"
click at [653, 125] on div "ACCOUNT BI" at bounding box center [627, 122] width 260 height 10
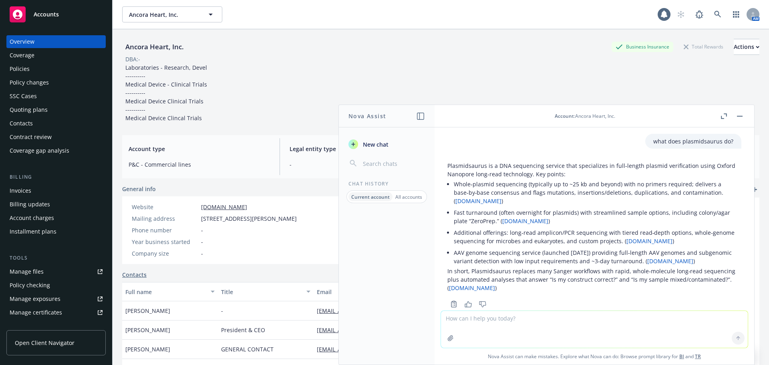
click at [743, 117] on button "button" at bounding box center [740, 116] width 10 height 10
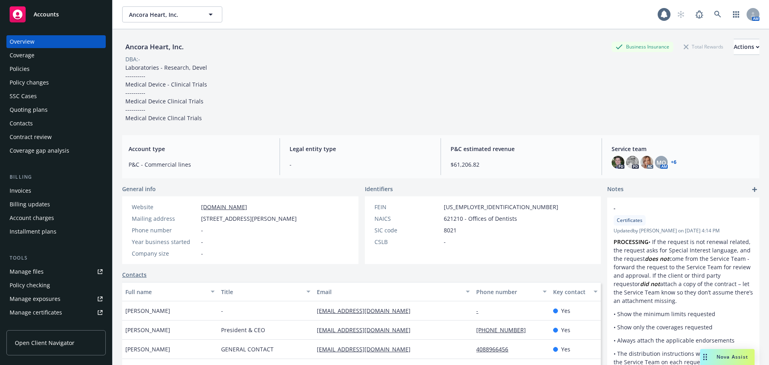
click at [25, 72] on div "Policies" at bounding box center [20, 68] width 20 height 13
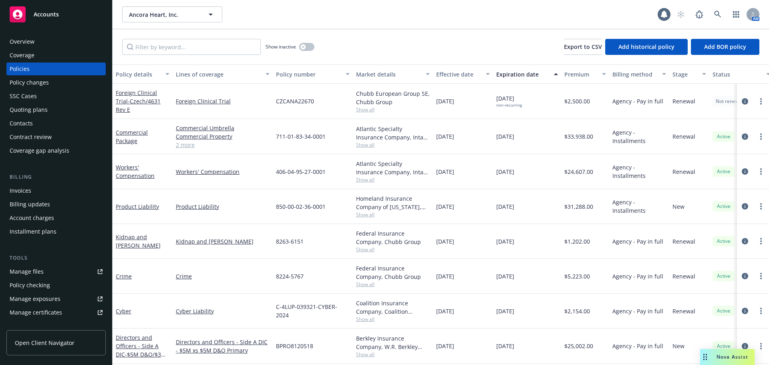
click at [71, 151] on div "Coverage gap analysis" at bounding box center [56, 150] width 93 height 13
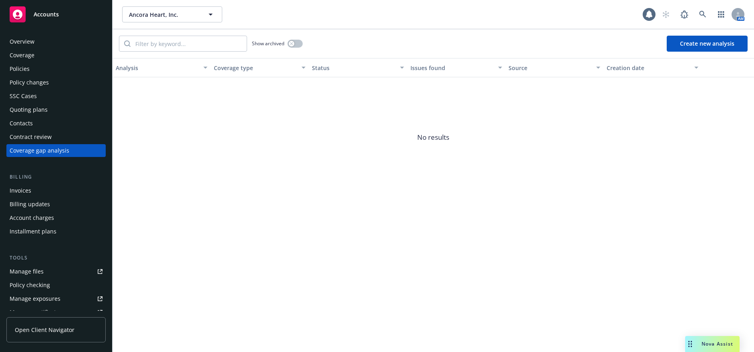
click at [700, 348] on div "Nova Assist" at bounding box center [712, 344] width 54 height 16
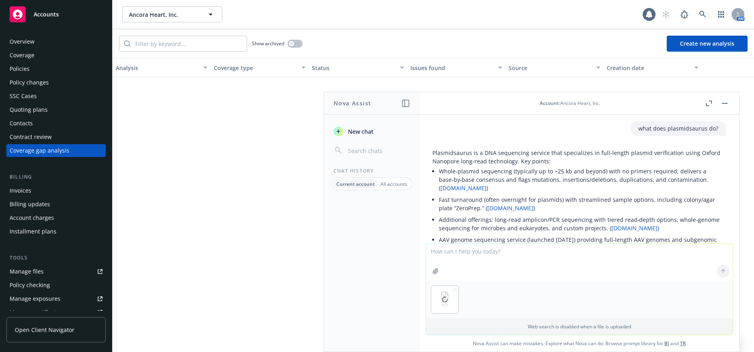
click at [473, 255] on textarea at bounding box center [579, 262] width 307 height 37
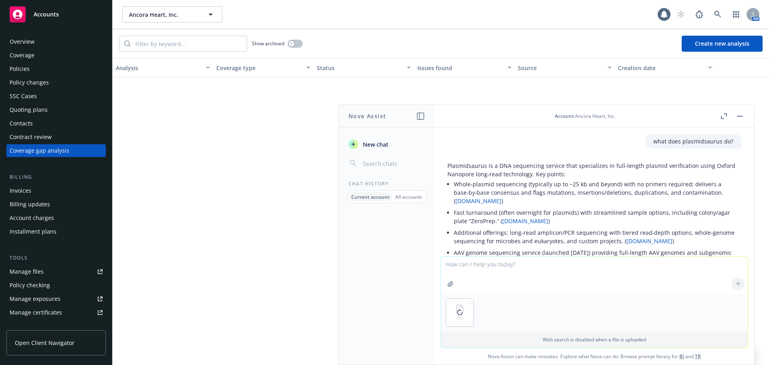
click at [453, 266] on textarea at bounding box center [594, 275] width 307 height 37
type textarea "p"
drag, startPoint x: 474, startPoint y: 266, endPoint x: 422, endPoint y: 260, distance: 51.9
click at [434, 260] on div "Nova Assist New chat Chat History Current account All accounts Account : Ancora…" at bounding box center [594, 235] width 320 height 260
type textarea "update the calendar on the attached powerpoint for the years 2026, 2027, and 20…"
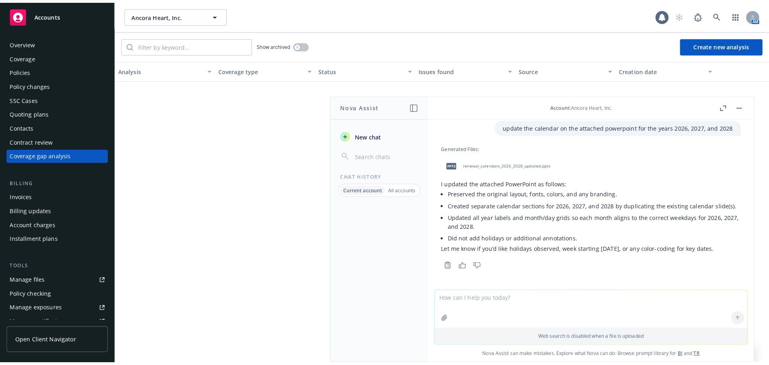
scroll to position [215, 0]
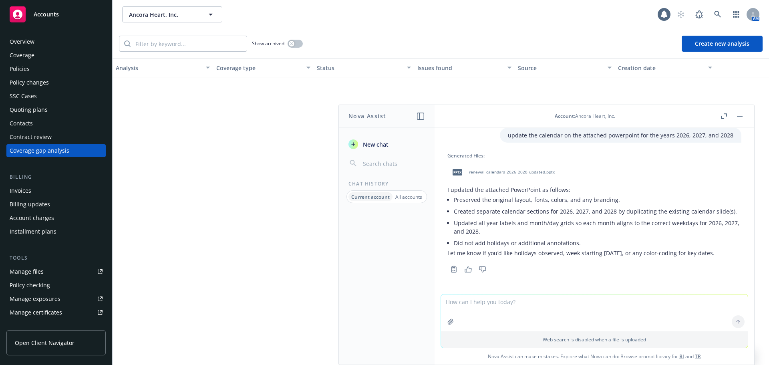
click at [539, 174] on span "renewal_calendars_2026_2028_updated.pptx" at bounding box center [512, 171] width 86 height 5
click at [224, 127] on span "No results" at bounding box center [441, 137] width 656 height 120
click at [34, 37] on div "Overview" at bounding box center [56, 41] width 93 height 13
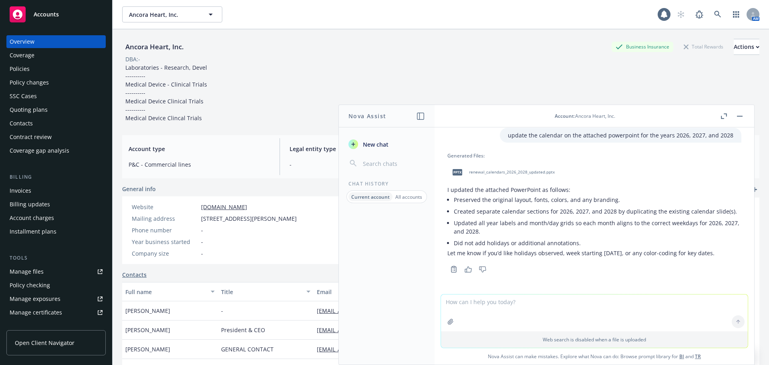
click at [738, 118] on button "button" at bounding box center [740, 116] width 10 height 10
